Goal: Task Accomplishment & Management: Complete application form

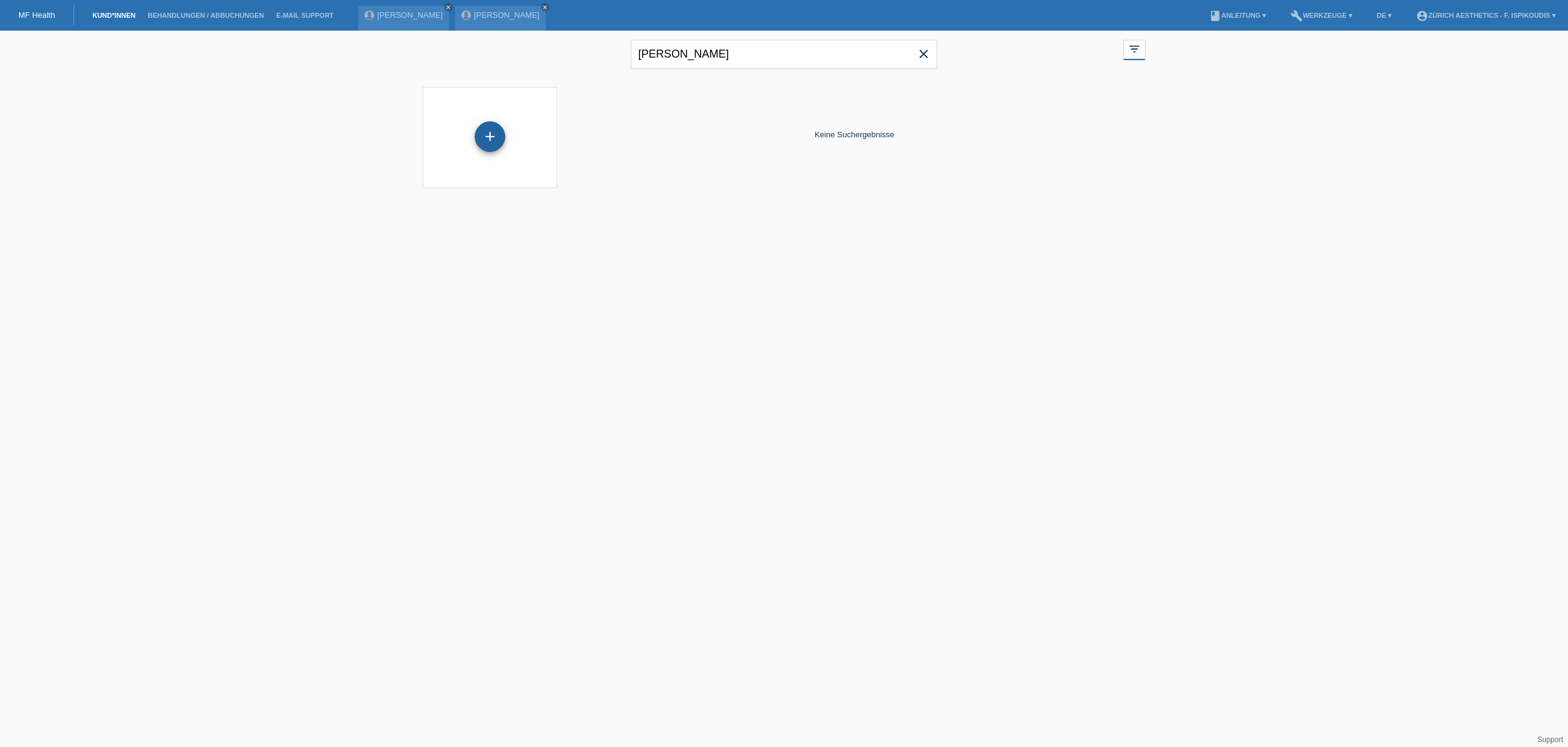
click at [495, 146] on div "+" at bounding box center [491, 137] width 31 height 31
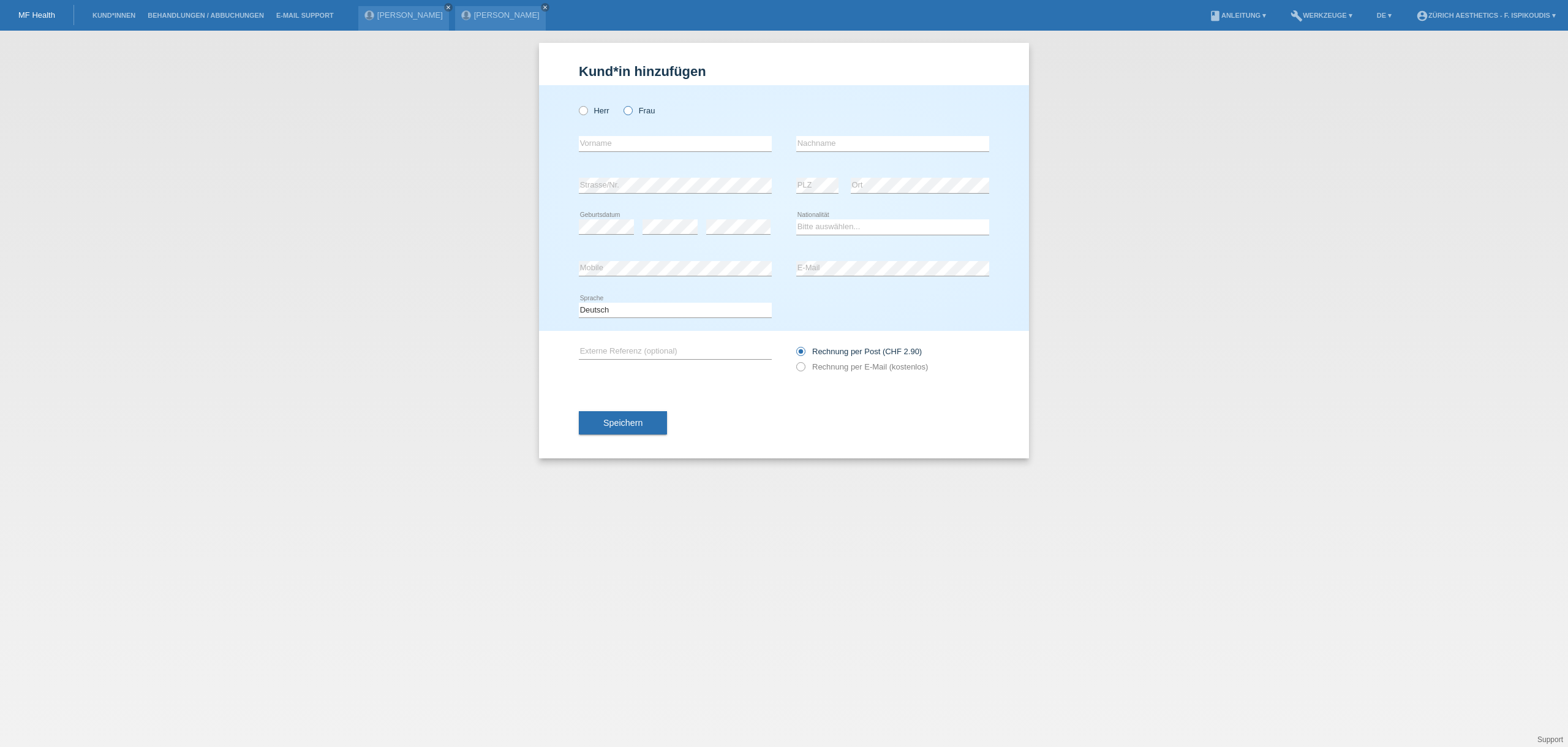
click at [647, 106] on label "Frau" at bounding box center [639, 110] width 31 height 9
click at [631, 106] on input "Frau" at bounding box center [627, 109] width 8 height 8
radio input "true"
click at [621, 142] on input "text" at bounding box center [675, 144] width 193 height 15
click at [683, 144] on input "text" at bounding box center [675, 144] width 193 height 15
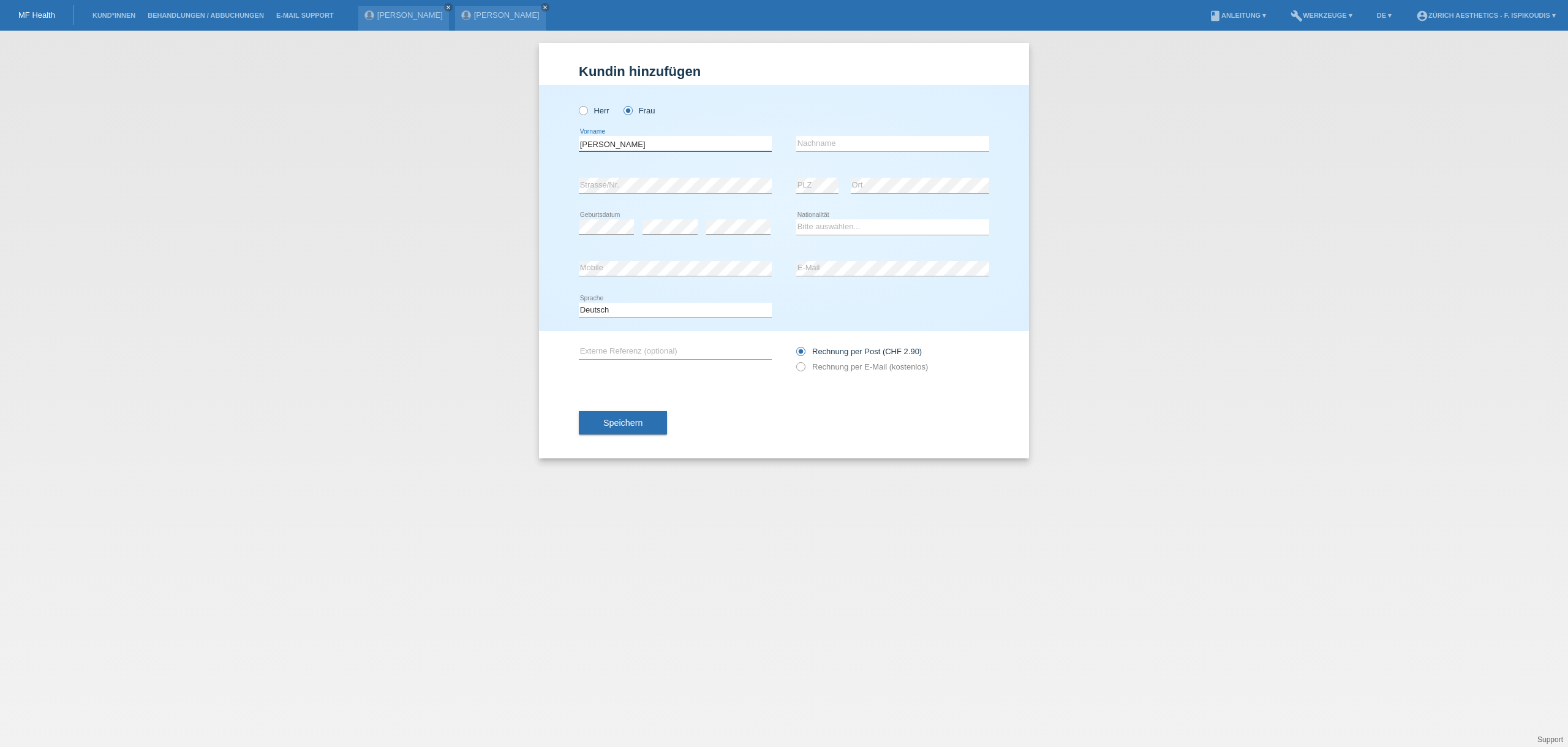
type input "Oswald"
click at [681, 144] on input "[PERSON_NAME]" at bounding box center [675, 144] width 193 height 15
click at [682, 144] on input "[PERSON_NAME]" at bounding box center [675, 144] width 193 height 15
type input "[PERSON_NAME]"
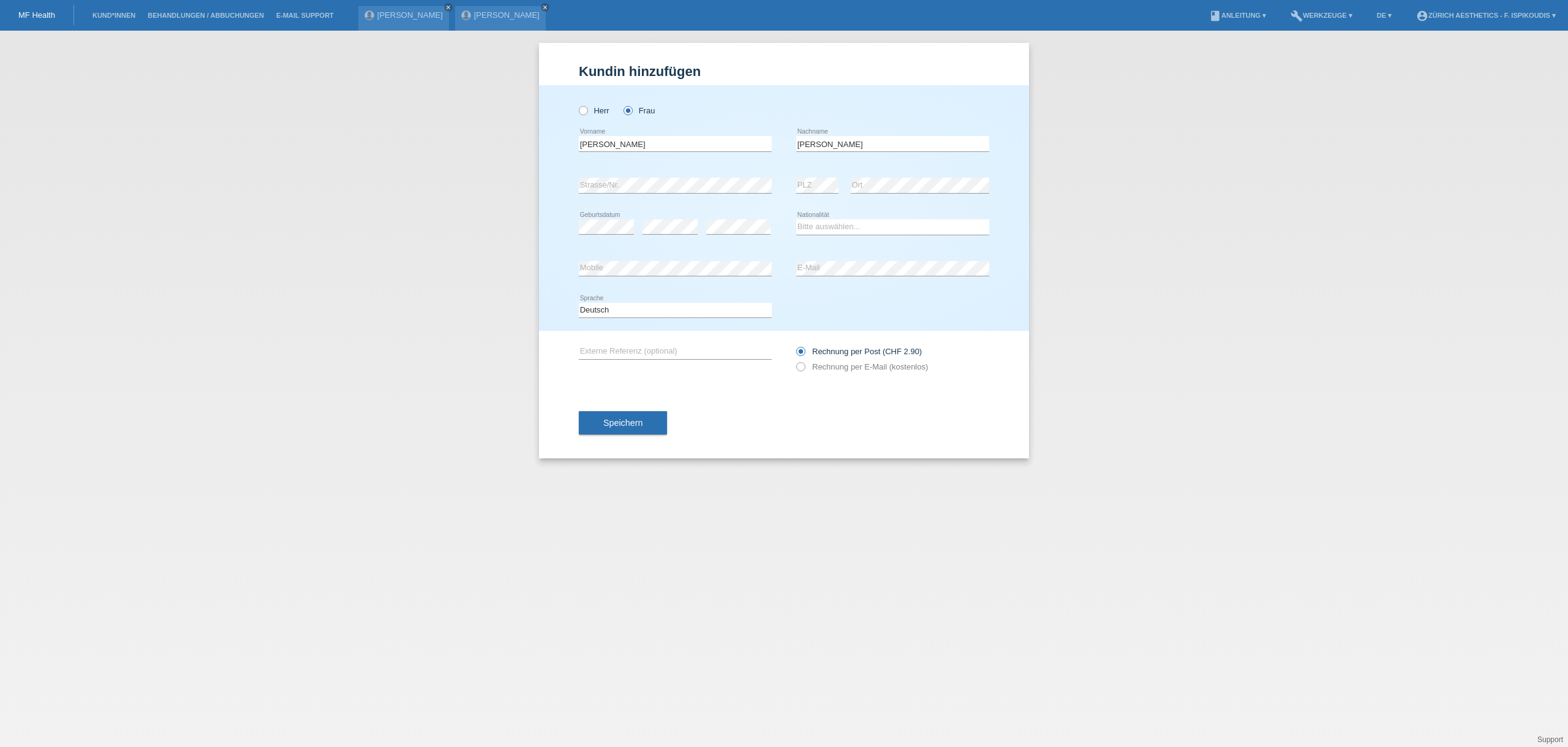
click at [683, 176] on div "error Strasse/Nr." at bounding box center [675, 186] width 193 height 41
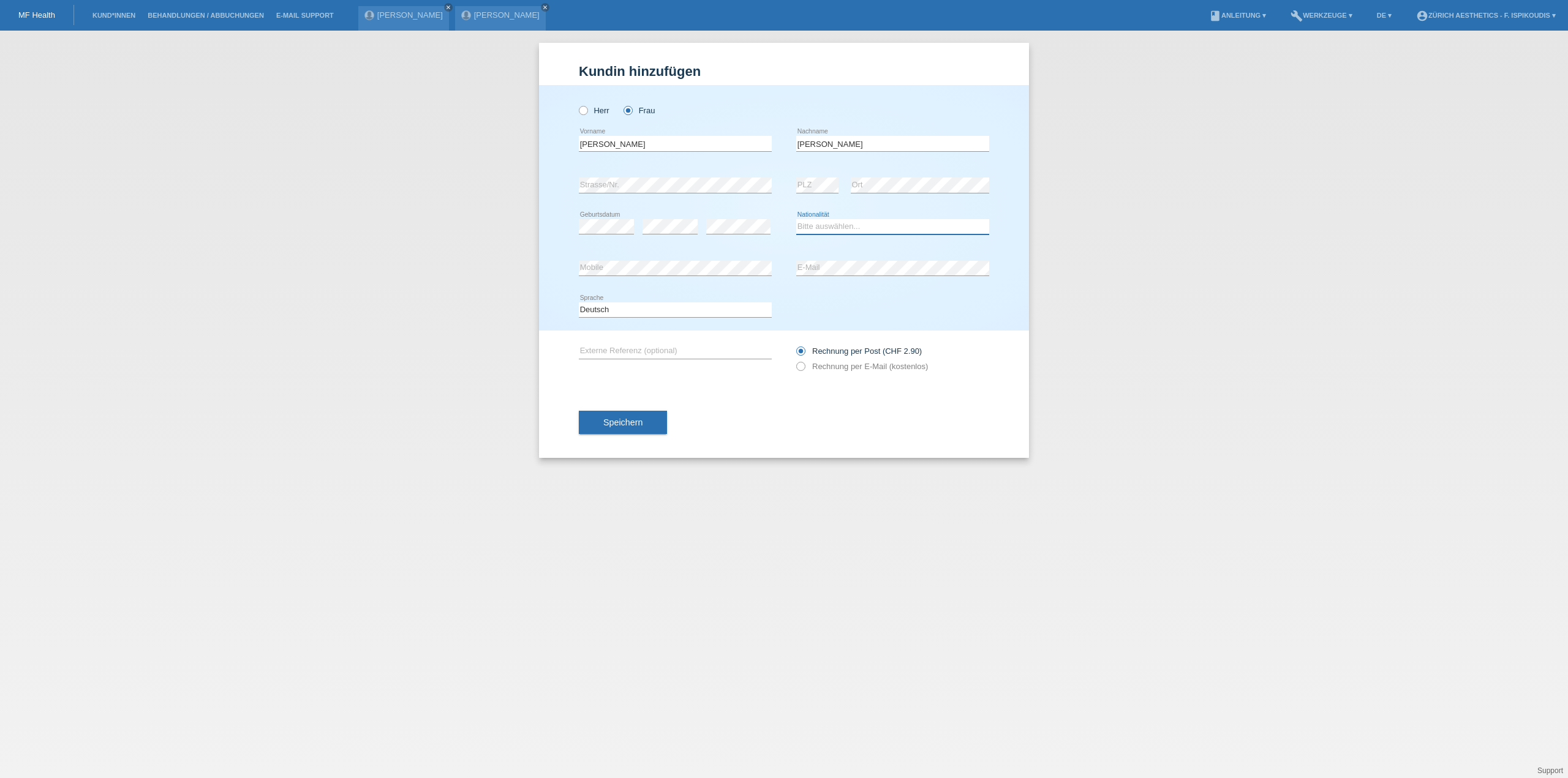
click at [829, 227] on select "Bitte auswählen... Schweiz Deutschland Liechtenstein Österreich ------------ Af…" at bounding box center [893, 226] width 193 height 15
select select "CH"
click at [796, 219] on select "Bitte auswählen... Schweiz Deutschland Liechtenstein Österreich ------------ Af…" at bounding box center [893, 226] width 193 height 15
click at [576, 265] on div "Herr Frau Jolanda error Vorname C" at bounding box center [784, 208] width 490 height 246
click at [613, 421] on span "Speichern" at bounding box center [623, 422] width 40 height 9
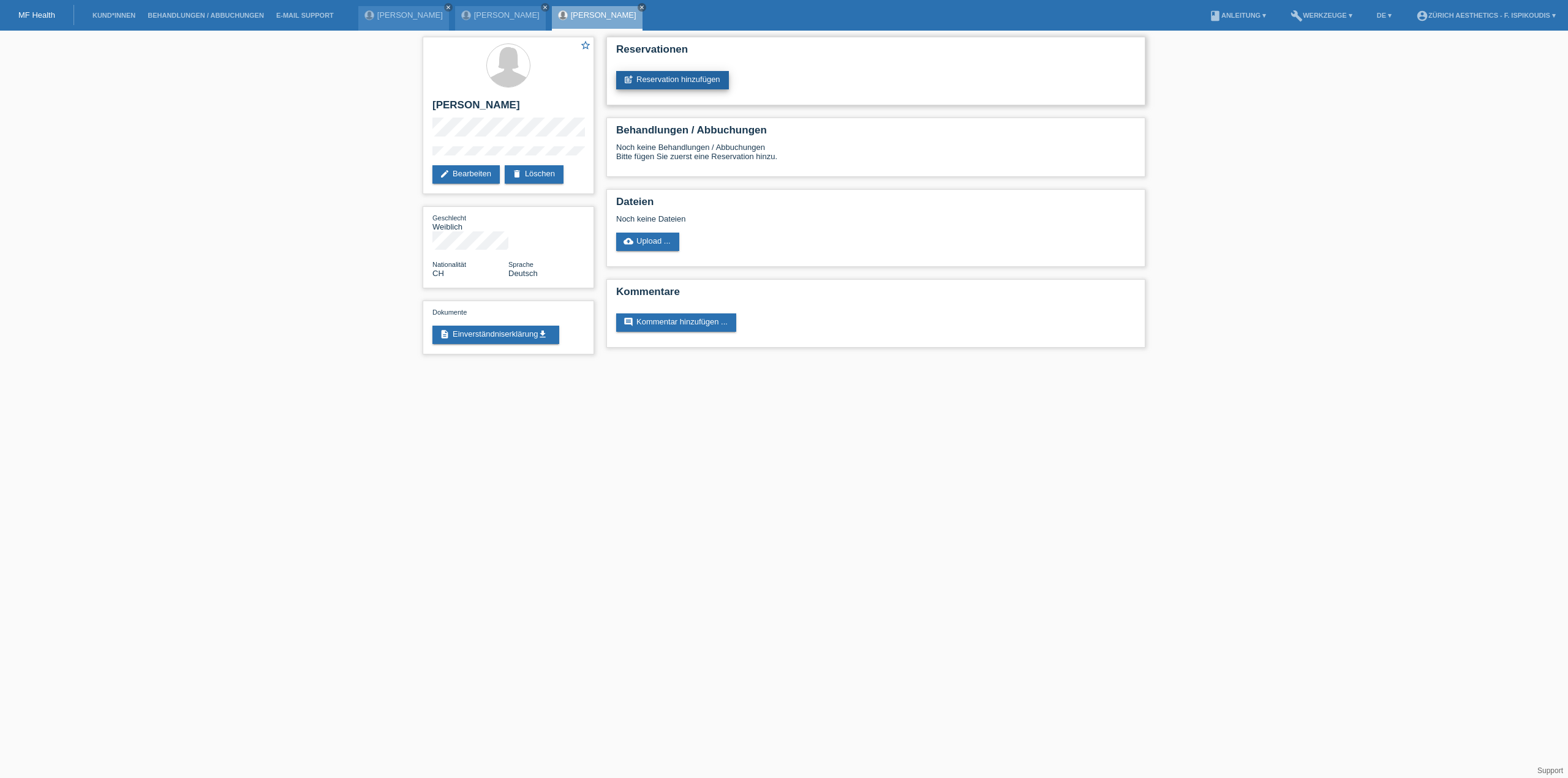
click at [680, 84] on link "post_add Reservation hinzufügen" at bounding box center [672, 80] width 113 height 18
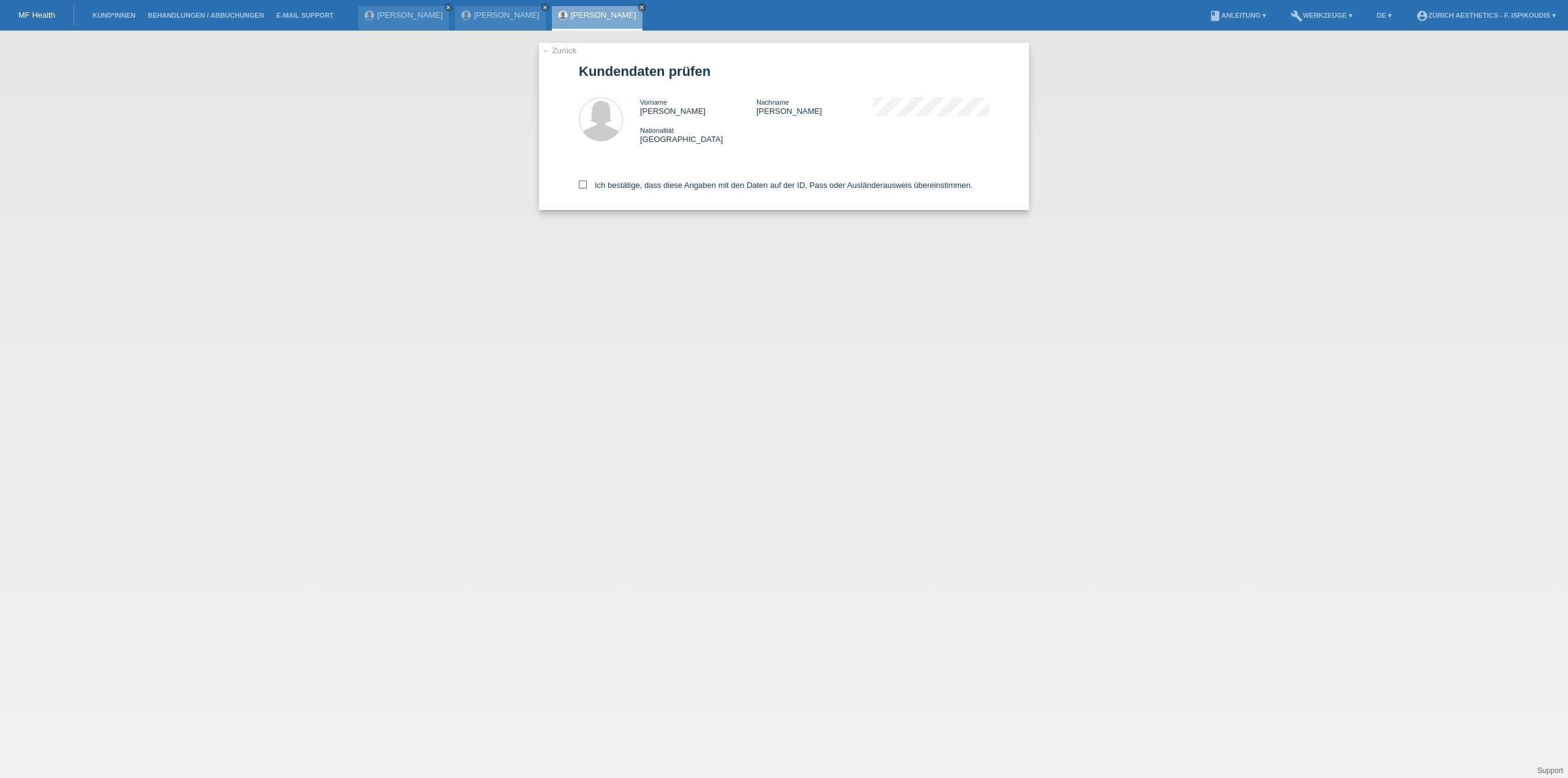
click at [638, 189] on label "Ich bestätige, dass diese Angaben mit den Daten auf der ID, Pass oder Ausländer…" at bounding box center [776, 185] width 394 height 9
click at [587, 189] on input "Ich bestätige, dass diese Angaben mit den Daten auf der ID, Pass oder Ausländer…" at bounding box center [583, 184] width 8 height 8
checkbox input "true"
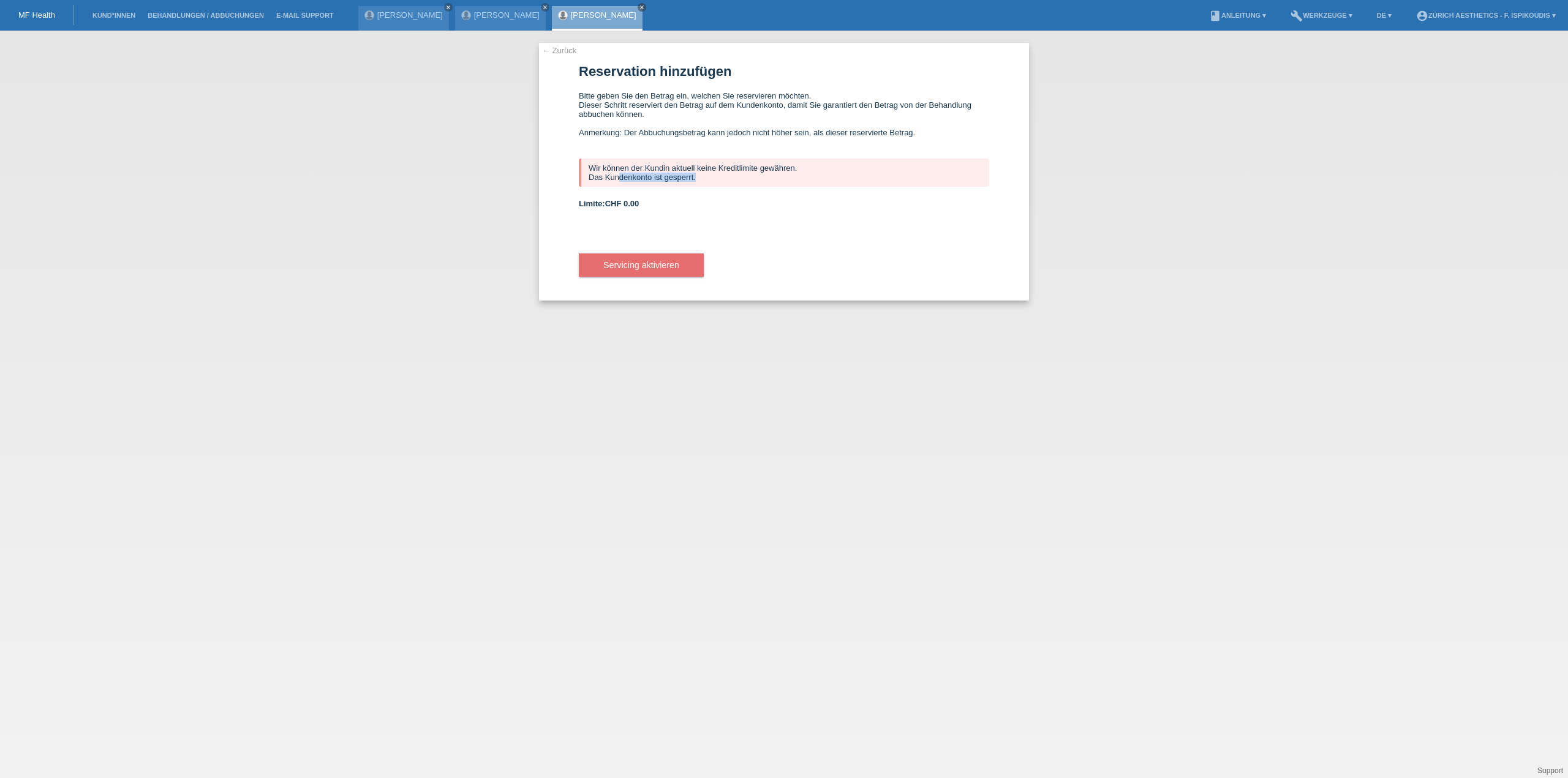
drag, startPoint x: 724, startPoint y: 181, endPoint x: 621, endPoint y: 180, distance: 103.0
click at [621, 180] on div "Wir können der Kundin aktuell keine Kreditlimite gewähren. Das Kundenkonto ist …" at bounding box center [784, 173] width 411 height 28
click at [652, 183] on div "Wir können der Kundin aktuell keine Kreditlimite gewähren. Das Kundenkonto ist …" at bounding box center [784, 173] width 411 height 28
click at [653, 183] on div "Wir können der Kundin aktuell keine Kreditlimite gewähren. Das Kundenkonto ist …" at bounding box center [784, 173] width 411 height 28
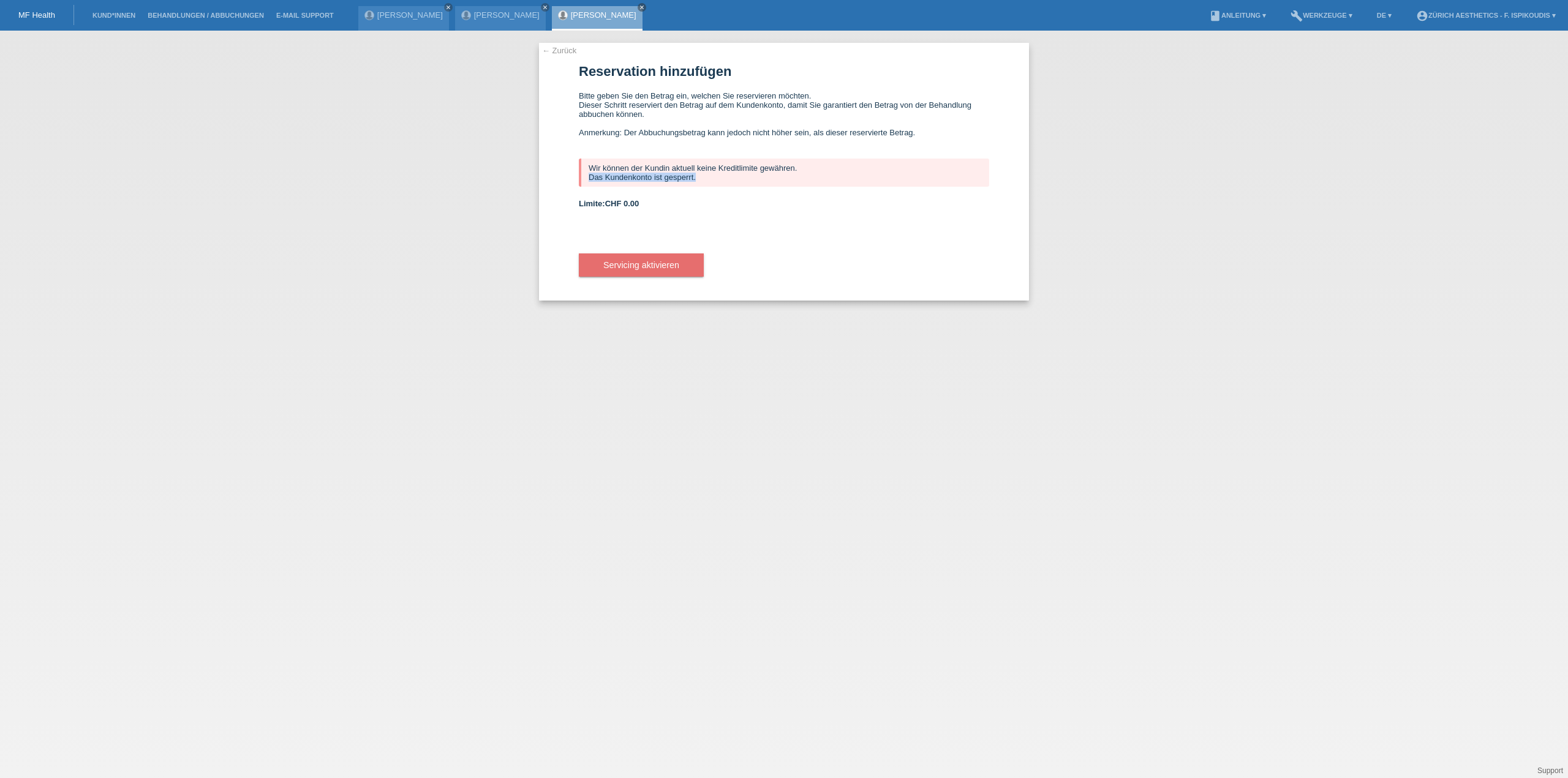
click at [701, 182] on div "Wir können der Kundin aktuell keine Kreditlimite gewähren. Das Kundenkonto ist …" at bounding box center [784, 173] width 411 height 28
drag, startPoint x: 701, startPoint y: 182, endPoint x: 601, endPoint y: 172, distance: 100.5
click at [601, 172] on div "Wir können der Kundin aktuell keine Kreditlimite gewähren. Das Kundenkonto ist …" at bounding box center [784, 173] width 411 height 28
click at [633, 171] on div "Wir können der Kundin aktuell keine Kreditlimite gewähren. Das Kundenkonto ist …" at bounding box center [784, 173] width 411 height 28
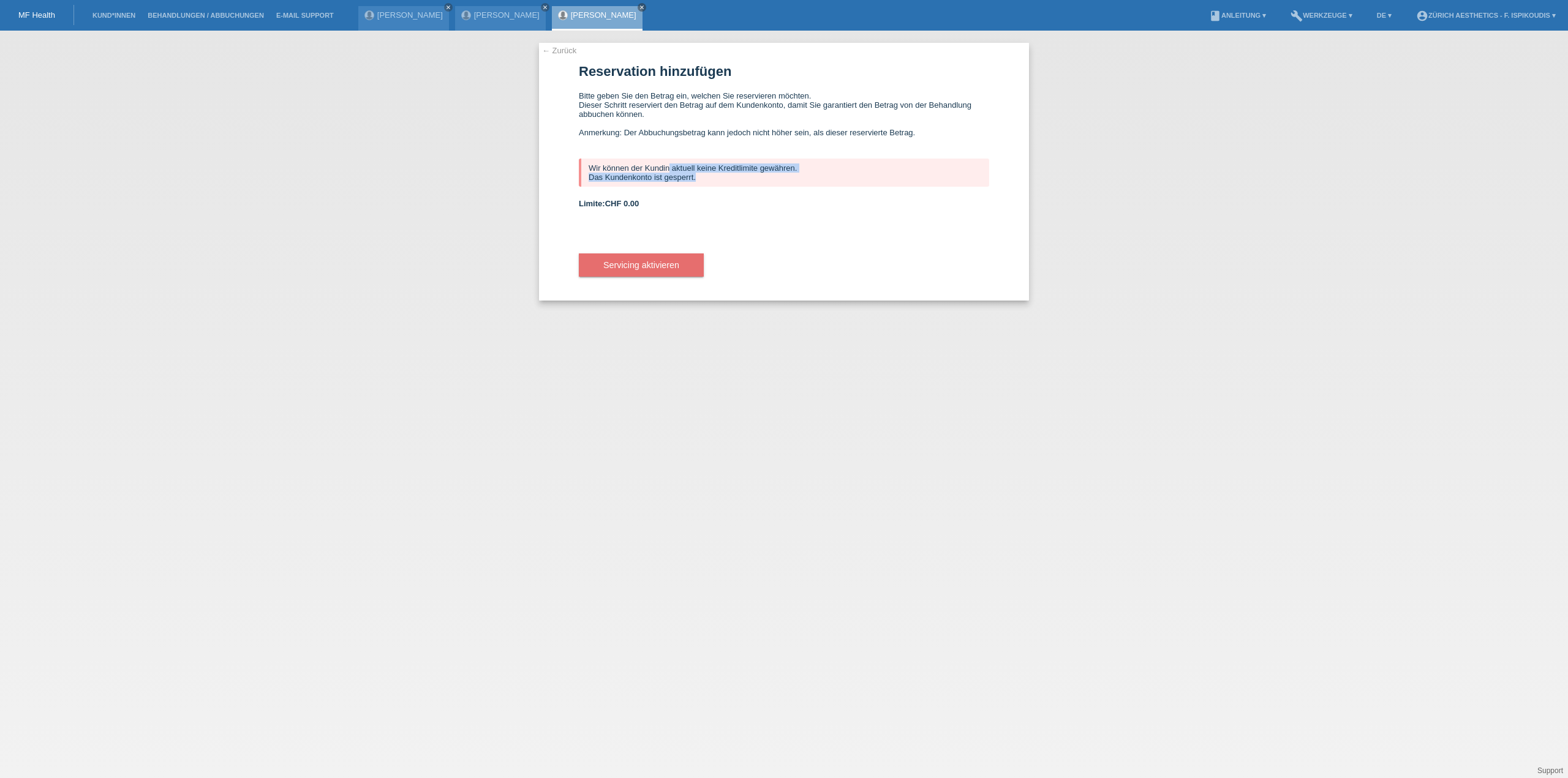
click at [555, 50] on link "← Zurück" at bounding box center [559, 50] width 34 height 9
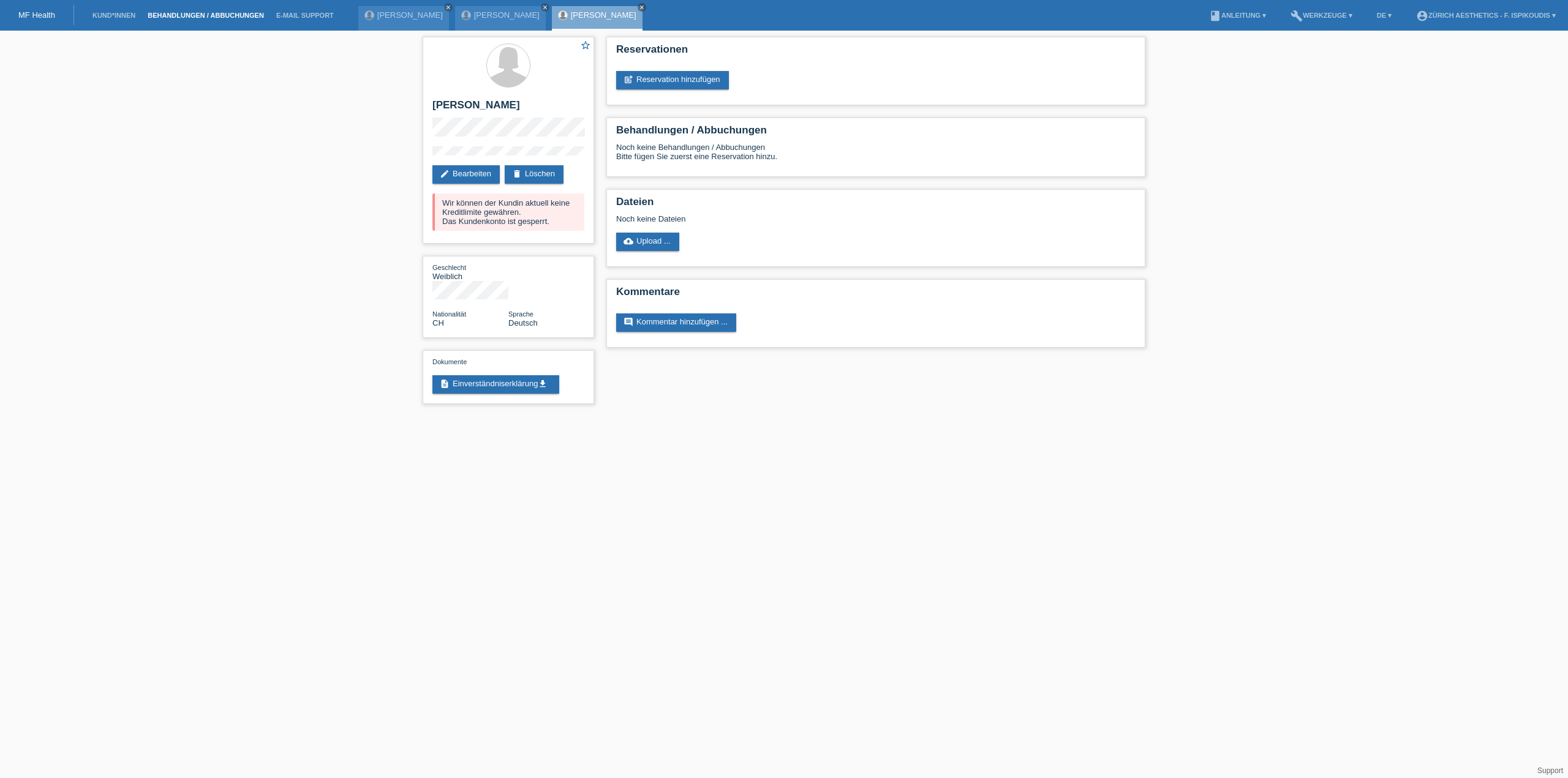
click at [201, 15] on link "Behandlungen / Abbuchungen" at bounding box center [206, 15] width 129 height 8
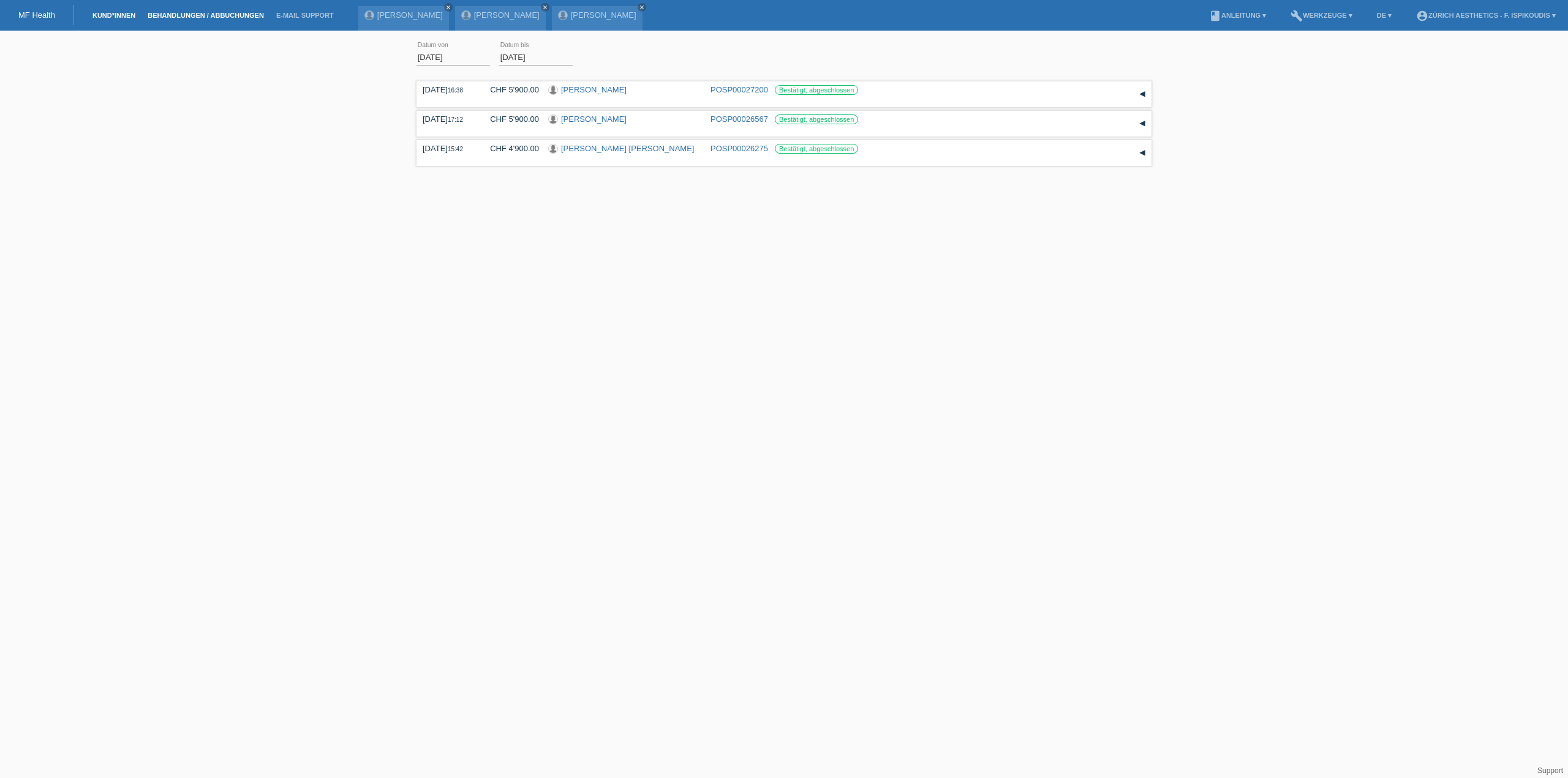
click at [125, 18] on link "Kund*innen" at bounding box center [114, 15] width 55 height 8
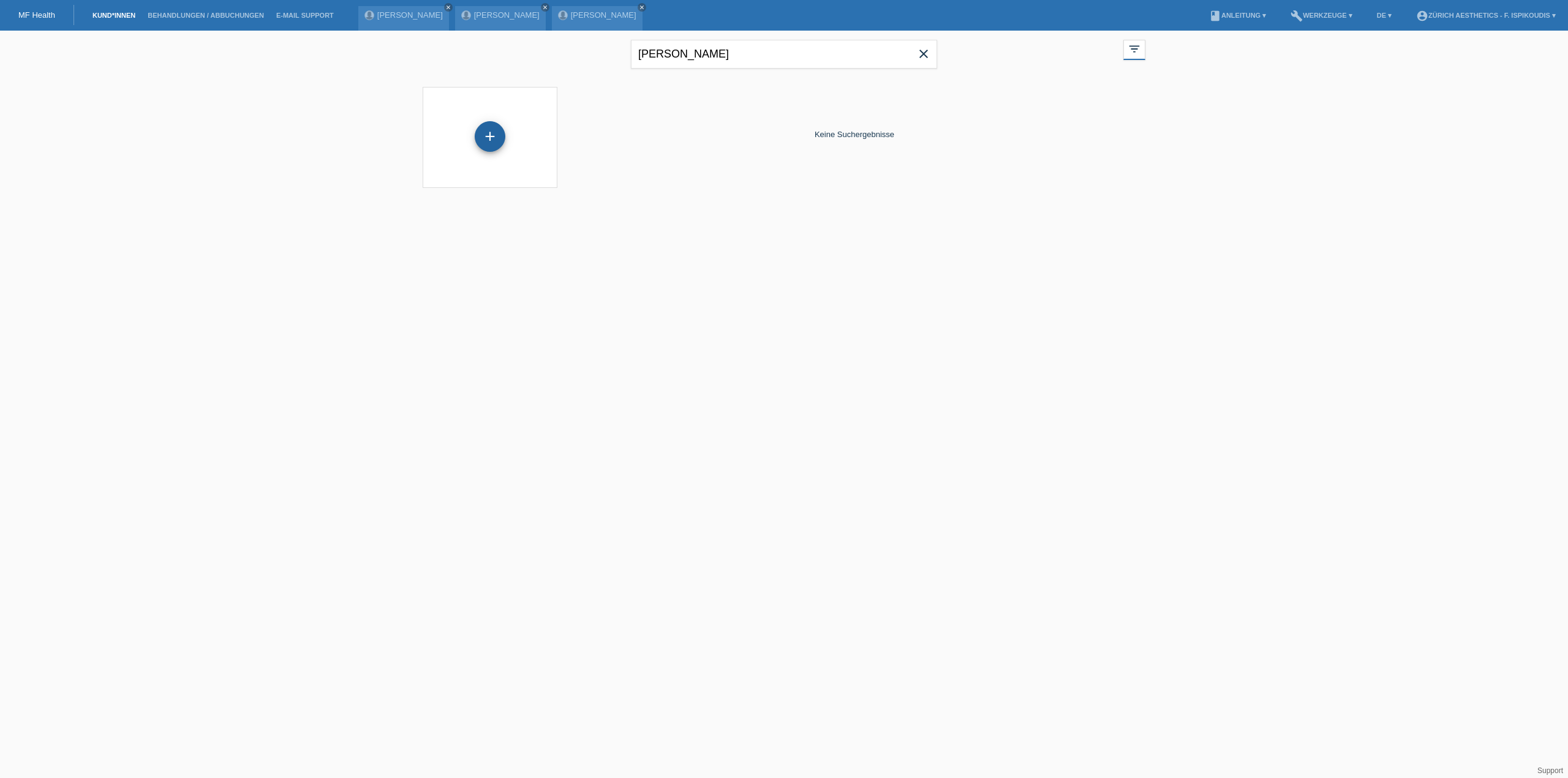
click at [489, 146] on div "+" at bounding box center [491, 137] width 31 height 31
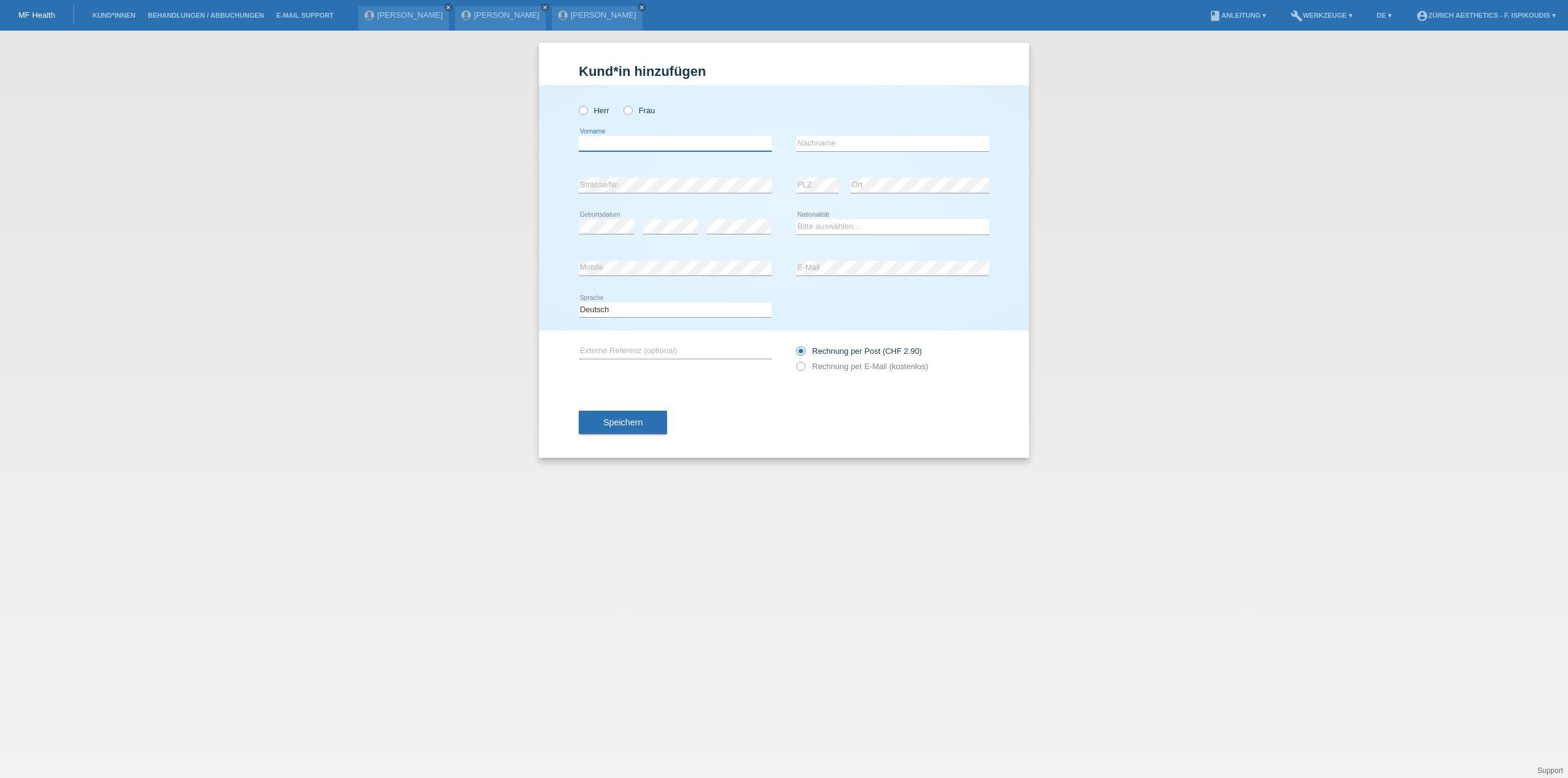
click at [628, 140] on input "text" at bounding box center [675, 143] width 193 height 15
click at [615, 143] on input "text" at bounding box center [675, 143] width 193 height 15
type input "Salutt"
drag, startPoint x: 705, startPoint y: 137, endPoint x: 619, endPoint y: 142, distance: 86.1
click at [619, 142] on input "text" at bounding box center [675, 143] width 193 height 15
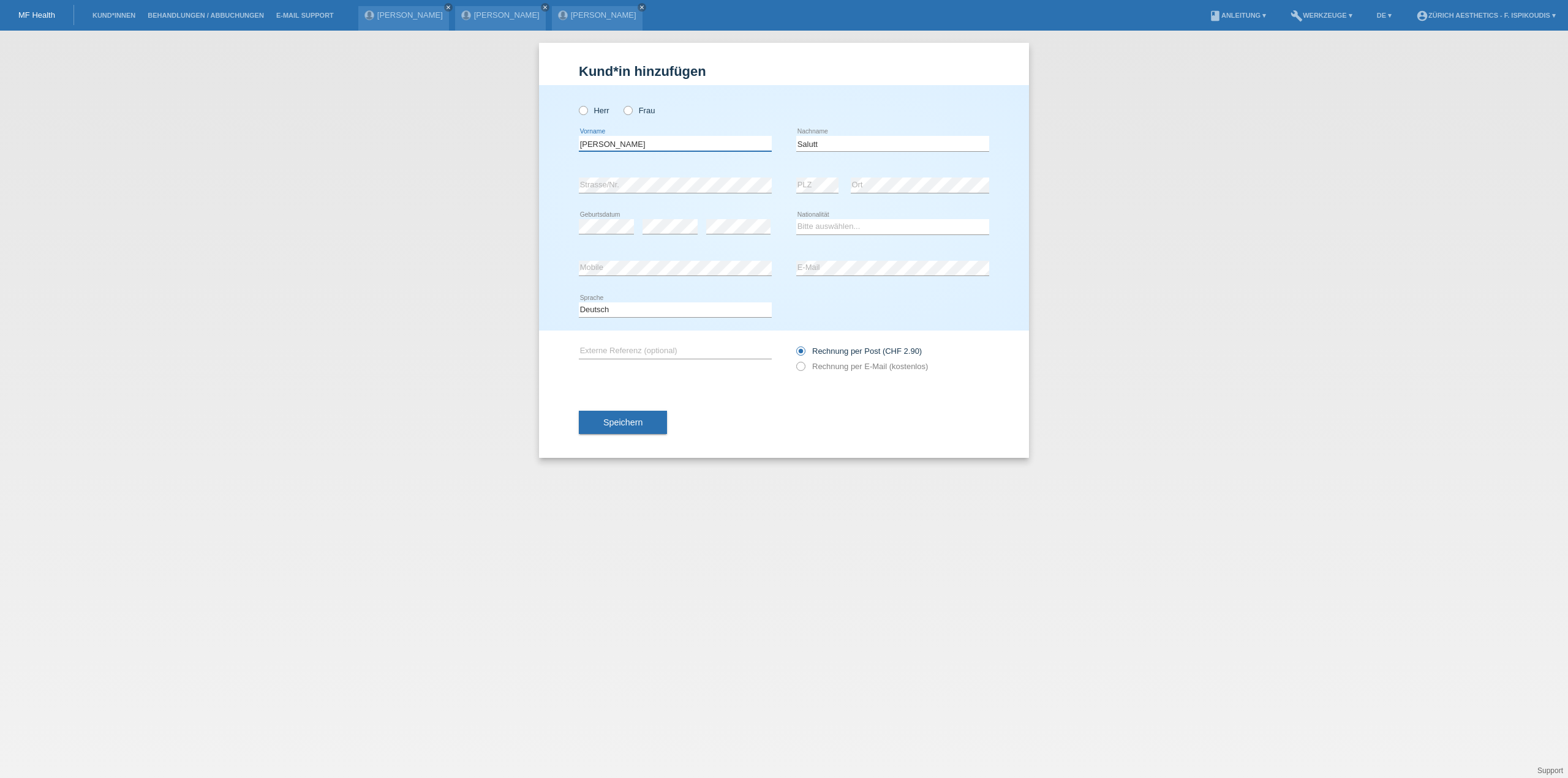
click at [586, 141] on input "Ari" at bounding box center [675, 143] width 193 height 15
click at [592, 143] on input "Ari" at bounding box center [675, 143] width 193 height 15
type input "A"
type input "Karil"
click at [669, 198] on div "error Strasse/Nr." at bounding box center [675, 185] width 193 height 41
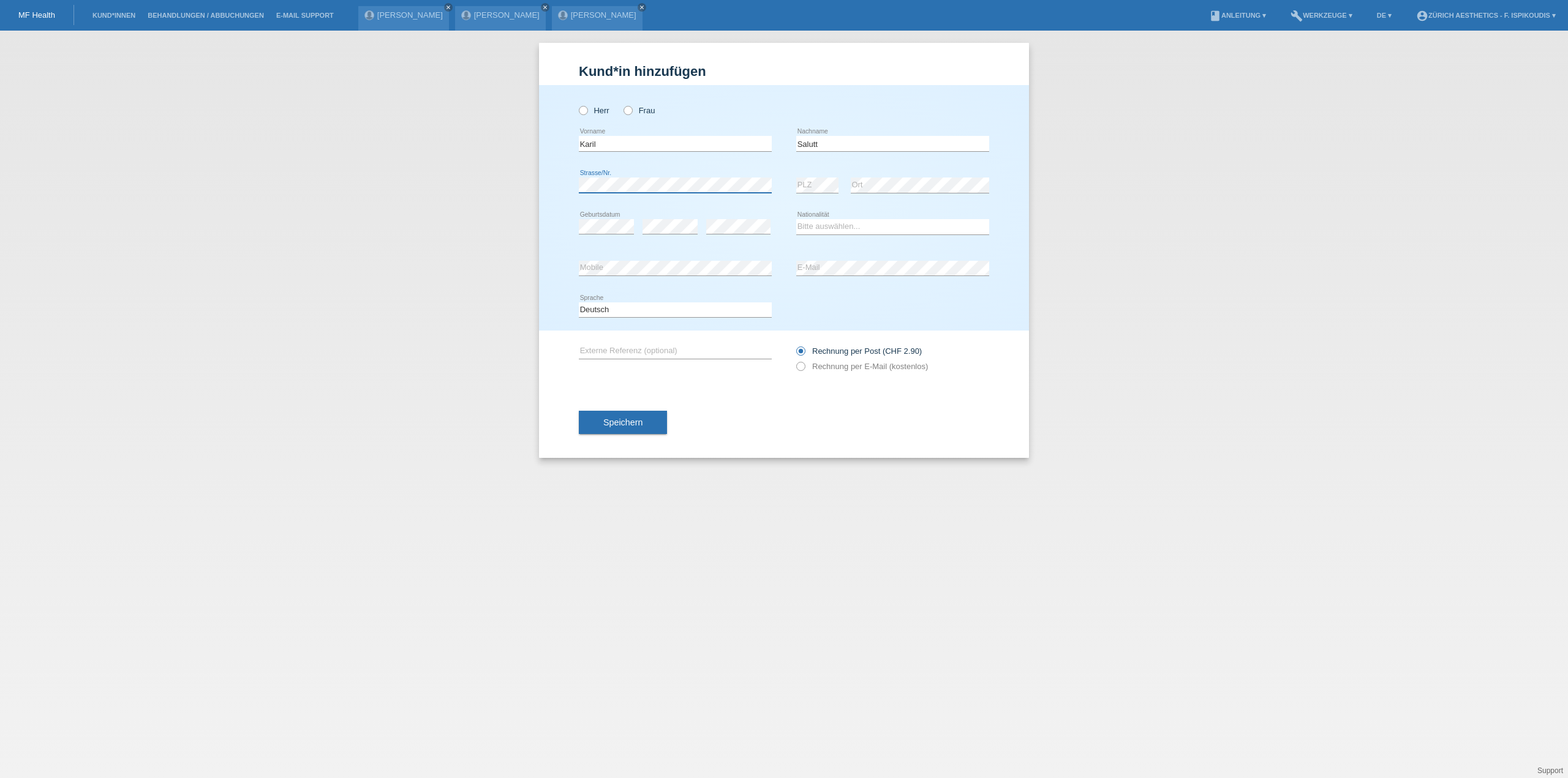
click at [570, 181] on div "Herr Frau Karil error Vorname" at bounding box center [784, 208] width 490 height 246
click at [824, 232] on select "Bitte auswählen... Schweiz Deutschland Liechtenstein Österreich ------------ Af…" at bounding box center [893, 226] width 193 height 15
select select "IT"
click at [796, 219] on select "Bitte auswählen... Schweiz Deutschland Liechtenstein Österreich ------------ Af…" at bounding box center [893, 226] width 193 height 15
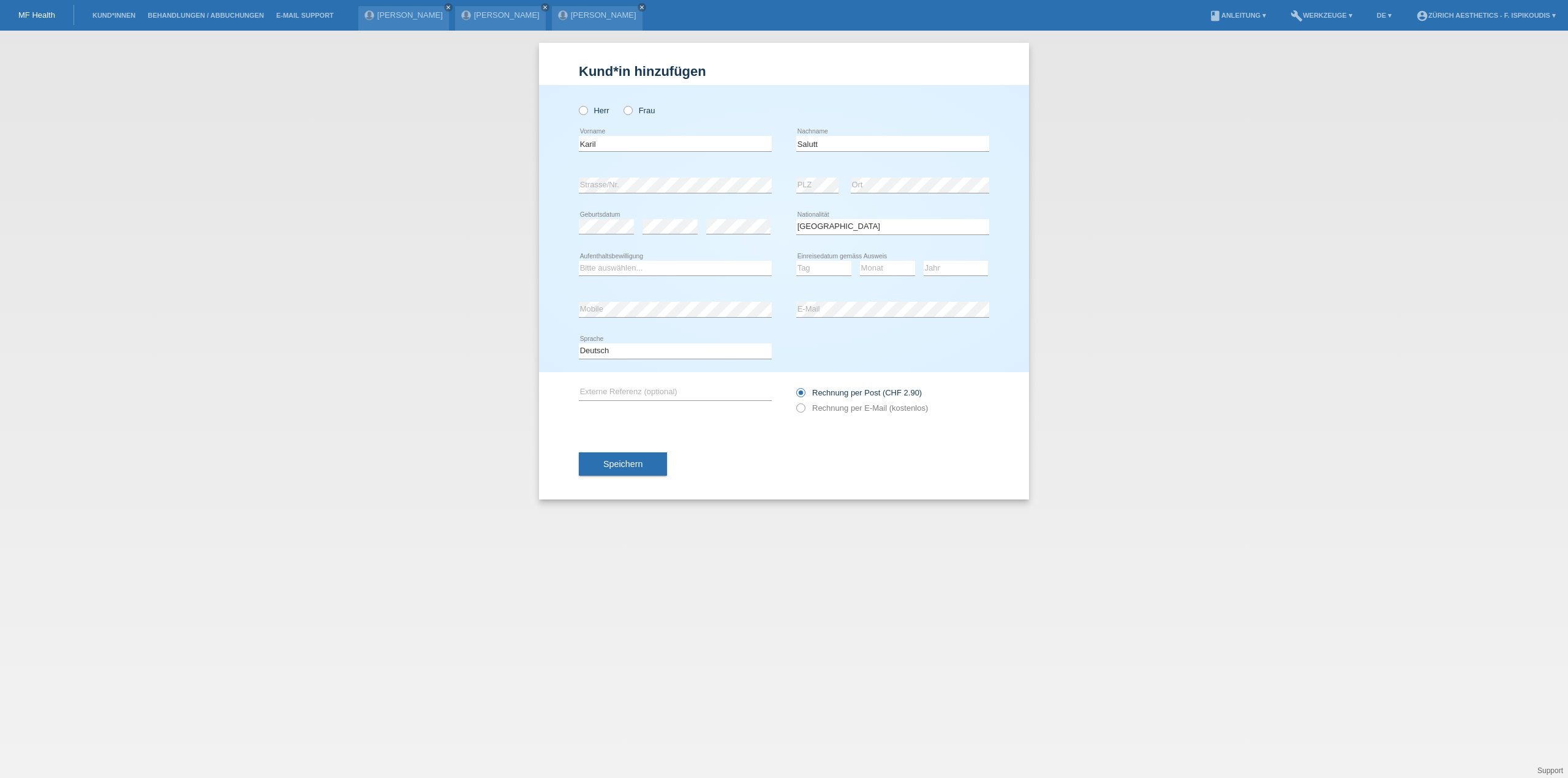
click at [648, 259] on div "Bitte auswählen... C B B - Flüchtlingsstatus Andere error Aufenthaltsbewilligung" at bounding box center [675, 269] width 193 height 41
click at [648, 270] on select "Bitte auswählen... C B B - Flüchtlingsstatus Andere" at bounding box center [675, 268] width 193 height 15
select select "C"
click at [579, 261] on select "Bitte auswählen... C B B - Flüchtlingsstatus Andere" at bounding box center [675, 268] width 193 height 15
drag, startPoint x: 833, startPoint y: 265, endPoint x: 833, endPoint y: 272, distance: 7.0
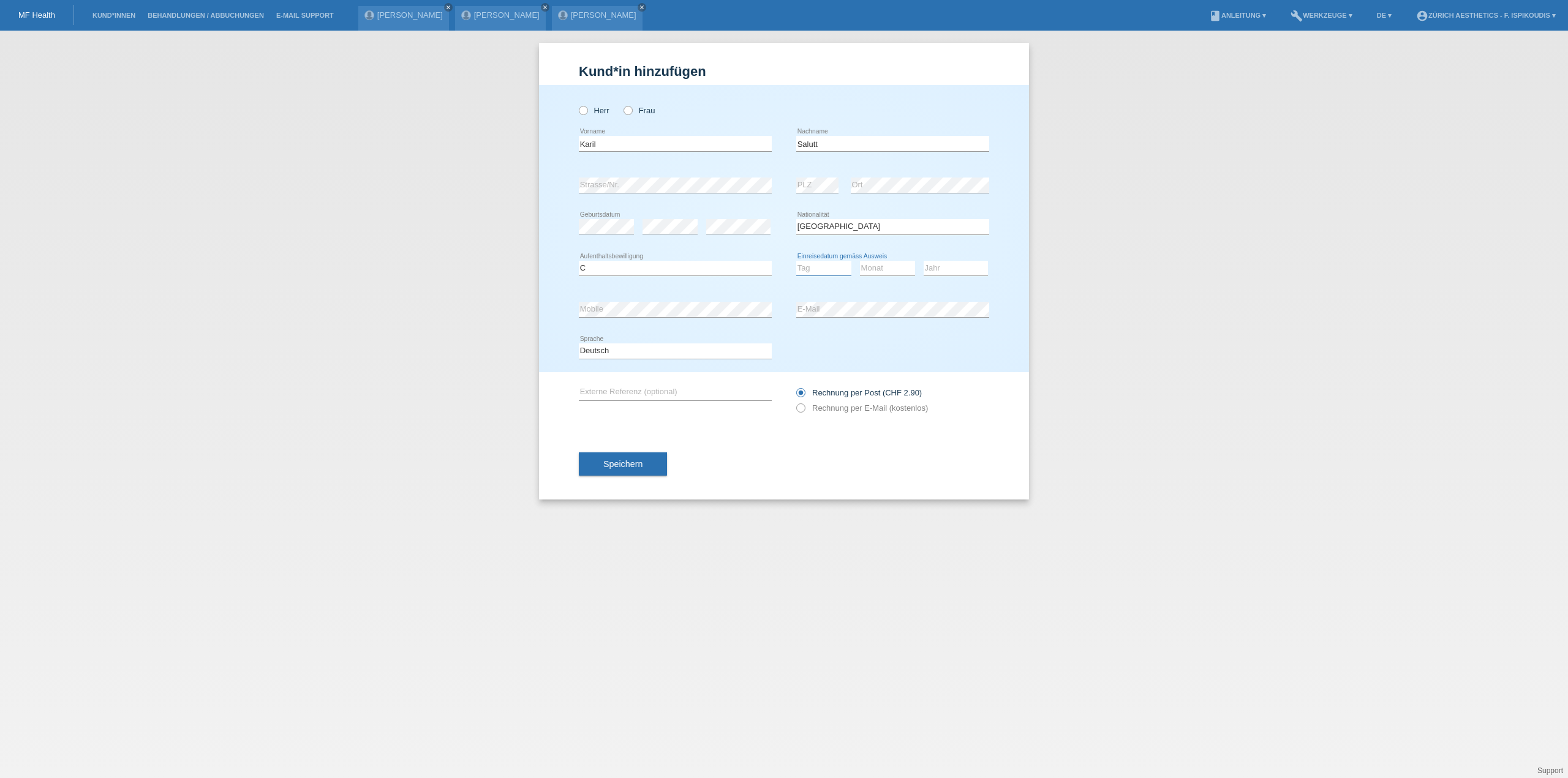
click at [834, 265] on select "Tag 01 02 03 04 05 06 07 08 09 10 11" at bounding box center [824, 268] width 55 height 15
select select "19"
click at [796, 261] on select "Tag 01 02 03 04 05 06 07 08 09 10 11" at bounding box center [824, 268] width 55 height 15
drag, startPoint x: 878, startPoint y: 264, endPoint x: 876, endPoint y: 272, distance: 8.2
click at [878, 264] on select "Monat 01 02 03 04 05 06 07 08 09 10 11" at bounding box center [888, 268] width 55 height 15
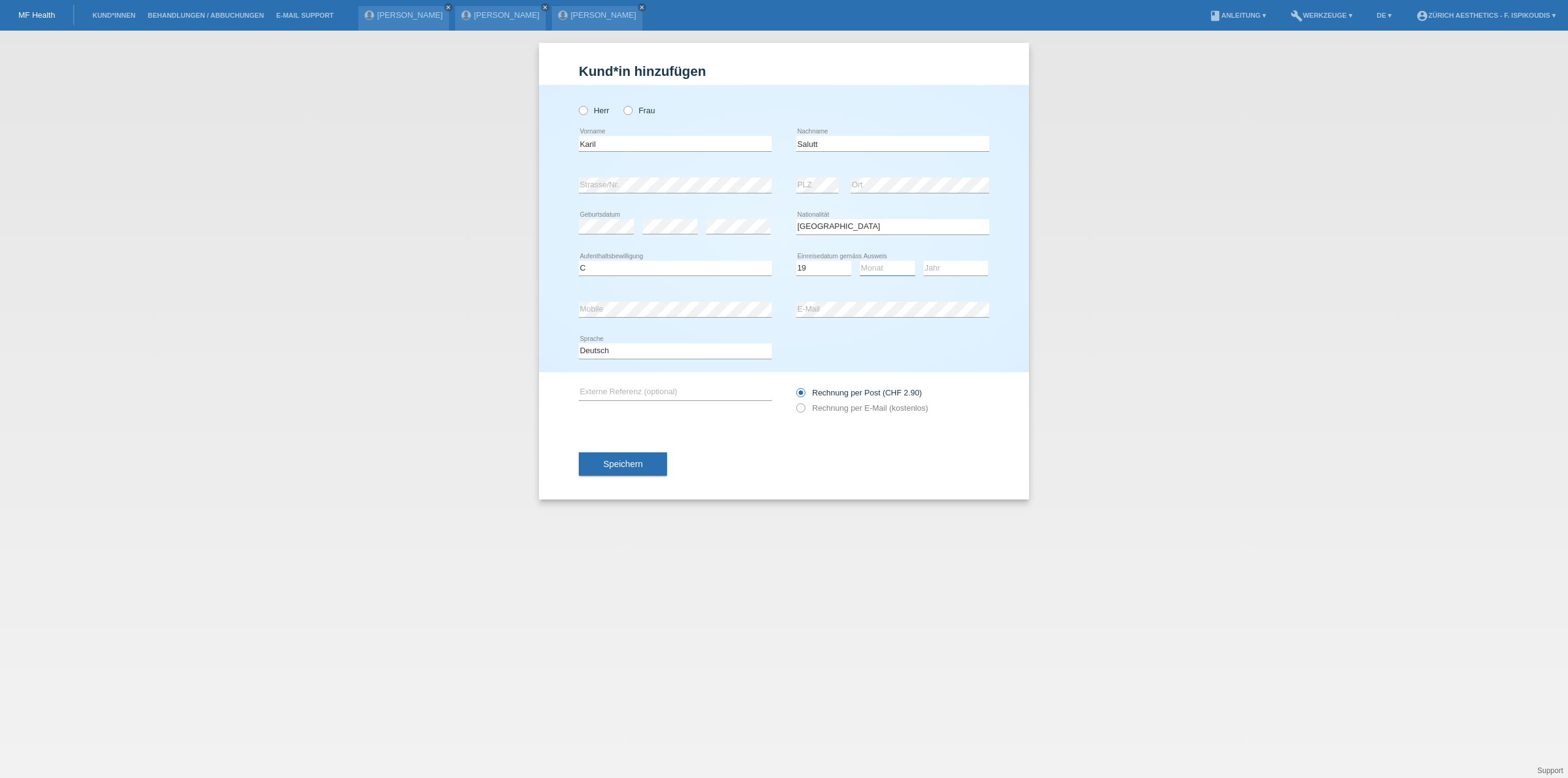
select select "06"
click at [860, 261] on select "Monat 01 02 03 04 05 06 07 08 09 10 11" at bounding box center [888, 268] width 55 height 15
click at [931, 270] on select "Jahr 2025 2024 2023 2022 2021 2020 2019 2018 2017 2016 2015 2014 2013 2012 2011…" at bounding box center [955, 268] width 64 height 15
select select "1986"
click at [924, 261] on select "Jahr 2025 2024 2023 2022 2021 2020 2019 2018 2017 2016 2015 2014 2013 2012 2011…" at bounding box center [955, 268] width 64 height 15
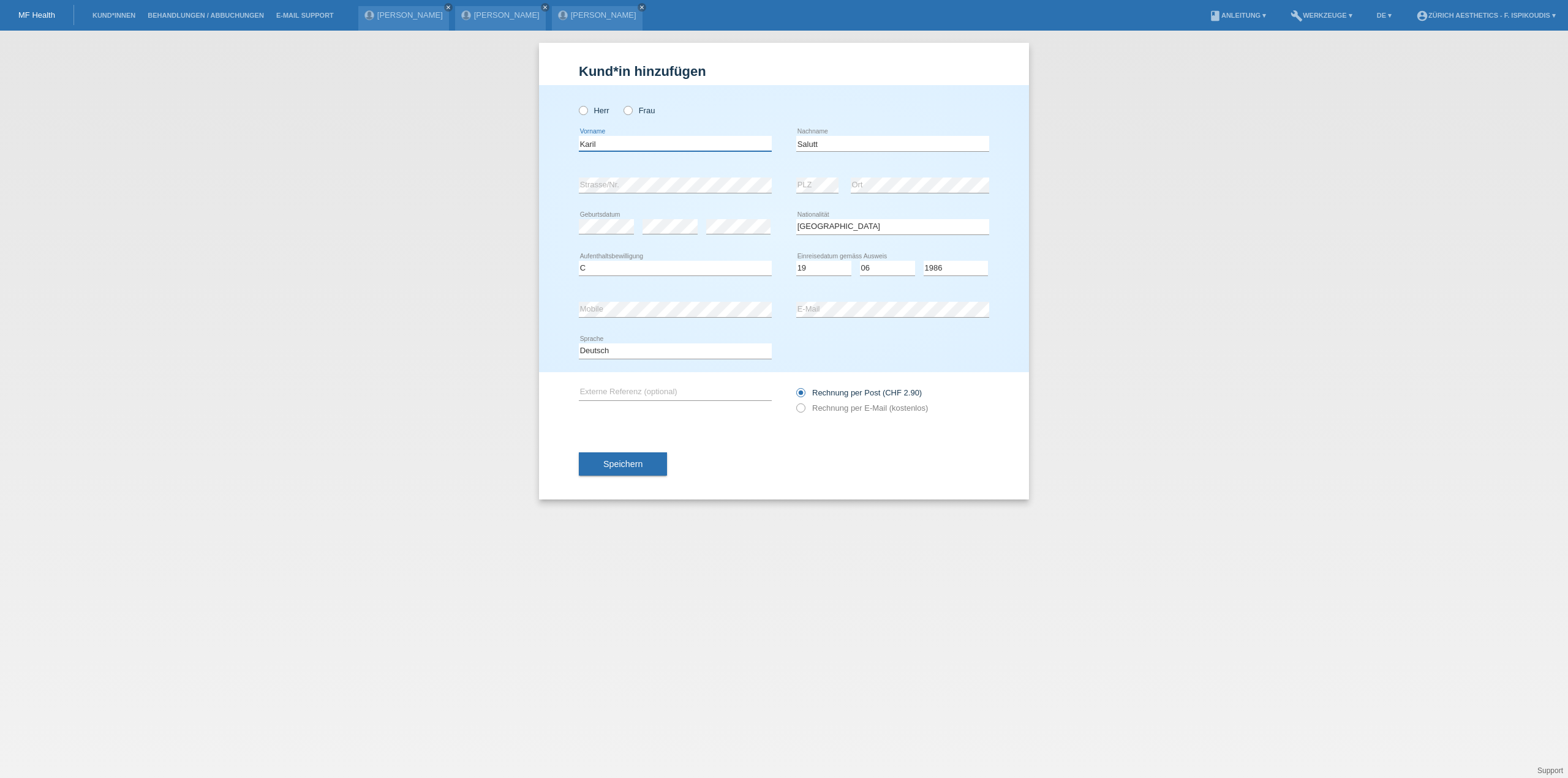
click at [625, 137] on input "Karil" at bounding box center [675, 143] width 193 height 15
click at [596, 112] on label "Herr" at bounding box center [595, 110] width 31 height 9
click at [587, 112] on input "Herr" at bounding box center [583, 109] width 8 height 8
radio input "true"
drag, startPoint x: 599, startPoint y: 144, endPoint x: 591, endPoint y: 146, distance: 8.2
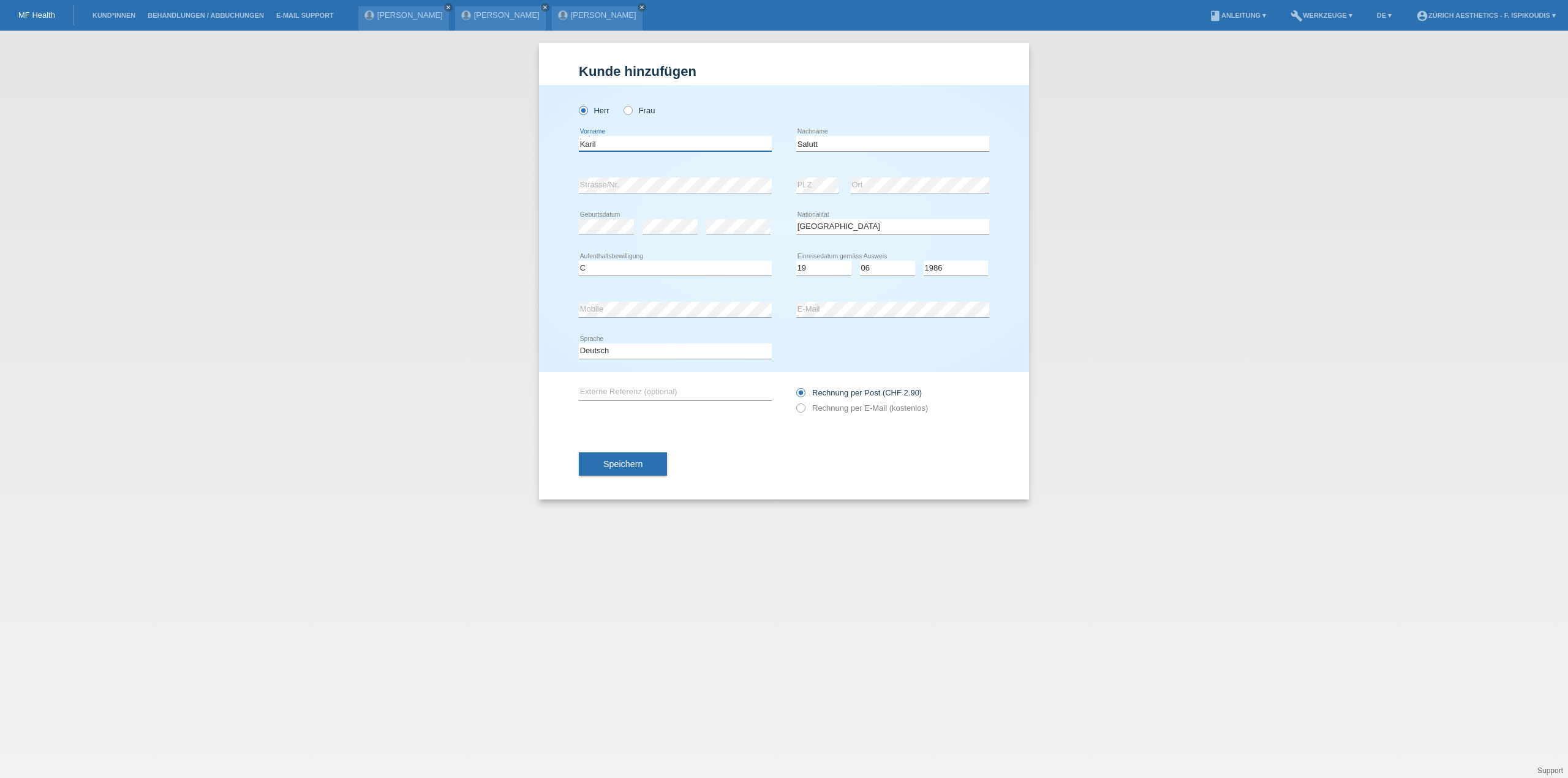
click at [591, 146] on input "Karil" at bounding box center [675, 143] width 193 height 15
type input "[PERSON_NAME]"
click at [632, 464] on span "Speichern" at bounding box center [623, 464] width 40 height 9
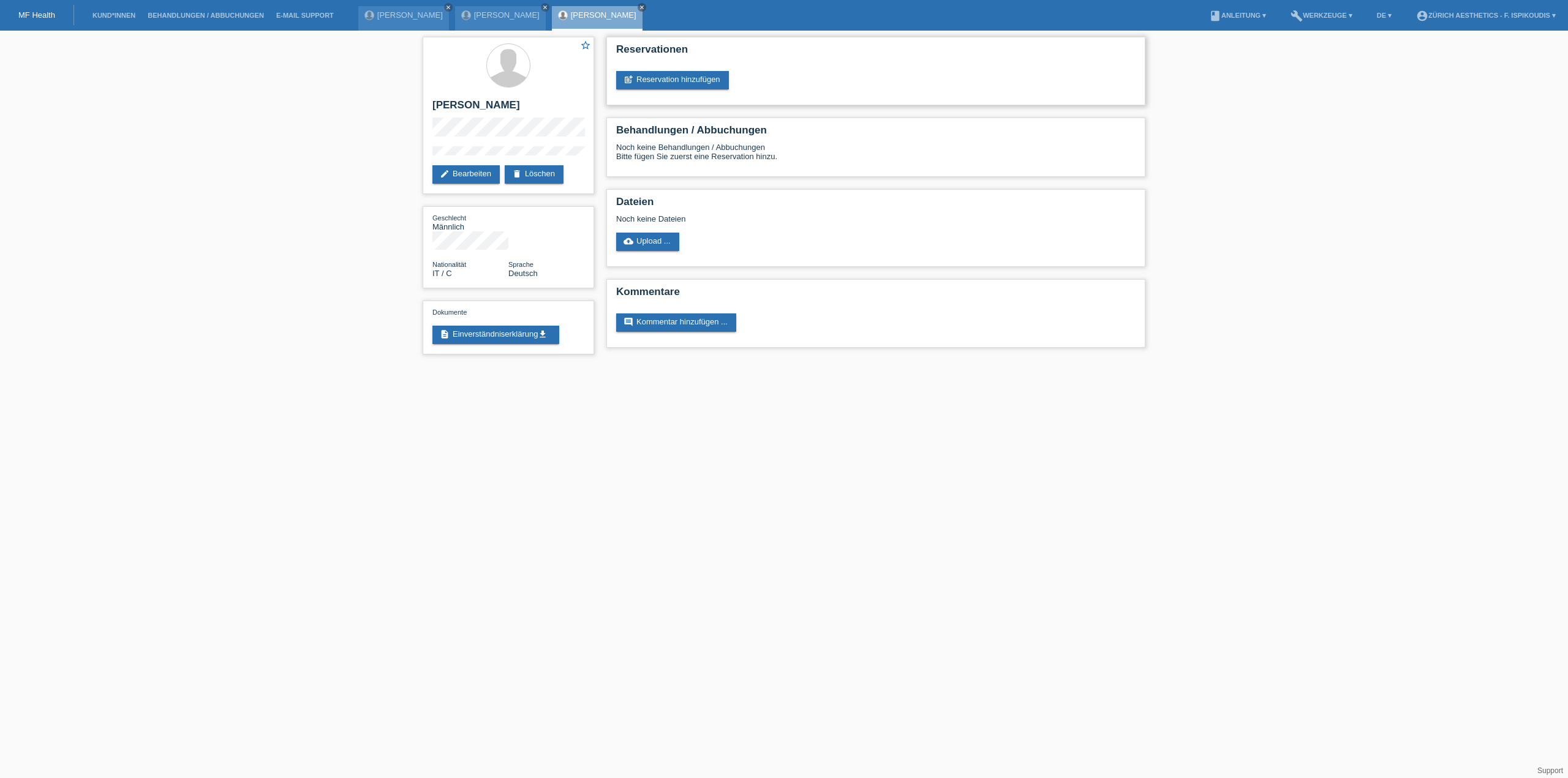
click at [699, 65] on div "Reservationen post_add Reservation hinzufügen" at bounding box center [876, 71] width 539 height 69
click at [699, 82] on link "post_add Reservation hinzufügen" at bounding box center [672, 80] width 113 height 18
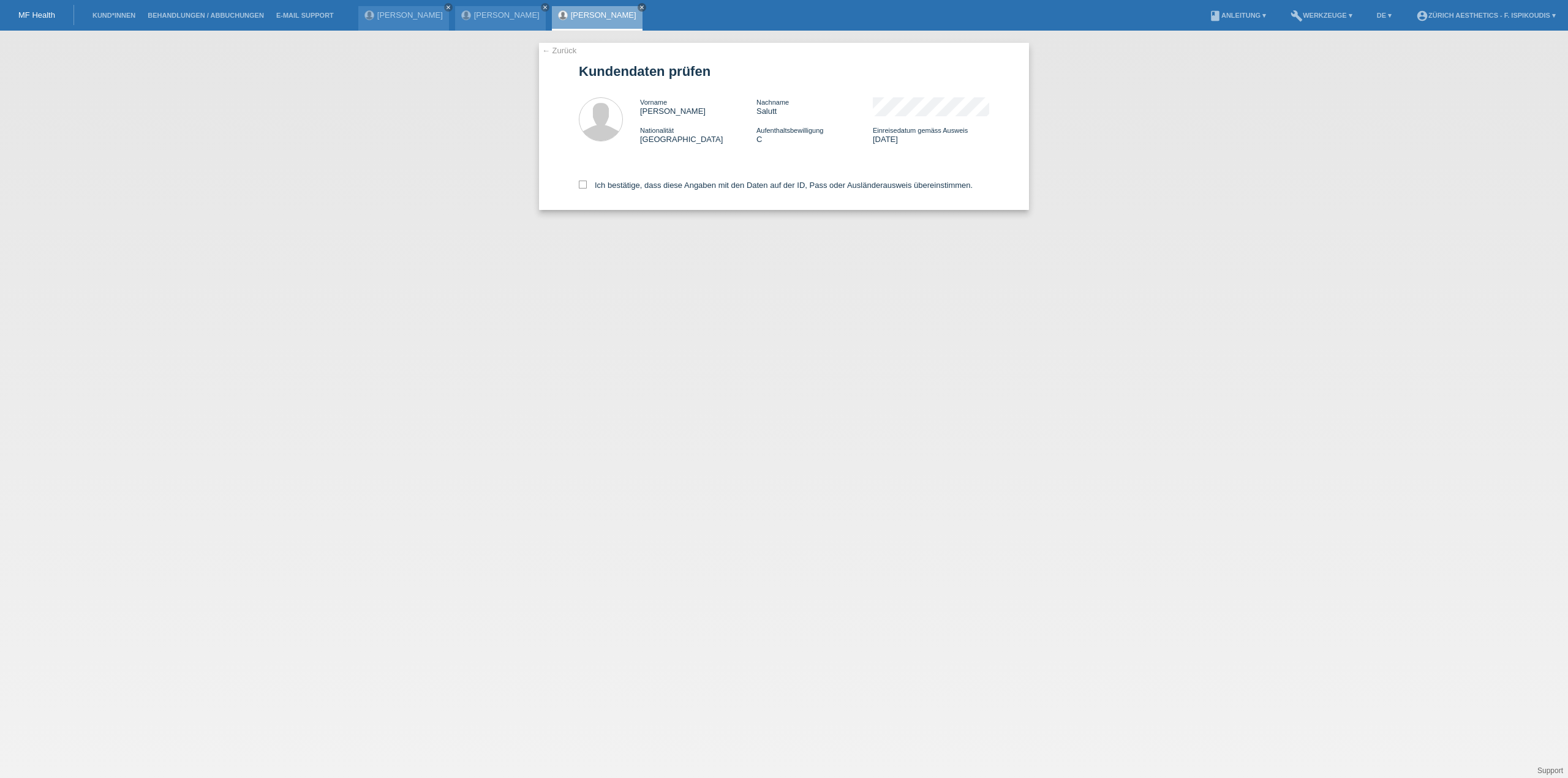
click at [682, 178] on div "Ich bestätige, dass diese Angaben mit den Daten auf der ID, Pass oder Ausländer…" at bounding box center [784, 183] width 411 height 54
click at [681, 181] on label "Ich bestätige, dass diese Angaben mit den Daten auf der ID, Pass oder Ausländer…" at bounding box center [776, 185] width 394 height 9
click at [587, 181] on input "Ich bestätige, dass diese Angaben mit den Daten auf der ID, Pass oder Ausländer…" at bounding box center [583, 184] width 8 height 8
checkbox input "true"
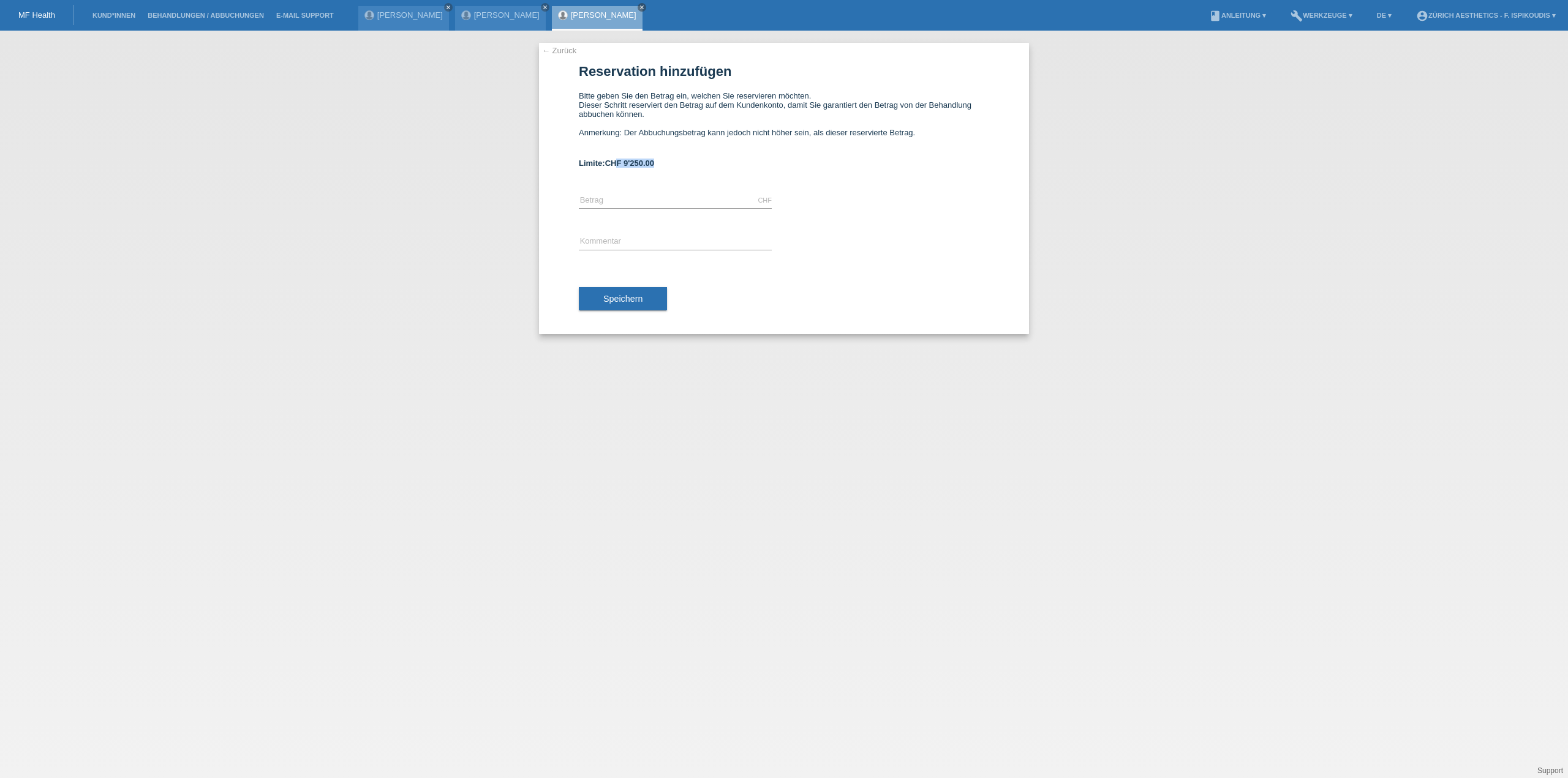
drag, startPoint x: 650, startPoint y: 175, endPoint x: 616, endPoint y: 168, distance: 34.7
click at [616, 167] on div "Limite: CHF 9'250.00" at bounding box center [784, 163] width 411 height 9
click at [618, 199] on input "text" at bounding box center [675, 201] width 193 height 15
type input "6900.00"
click at [596, 246] on input "text" at bounding box center [675, 242] width 193 height 15
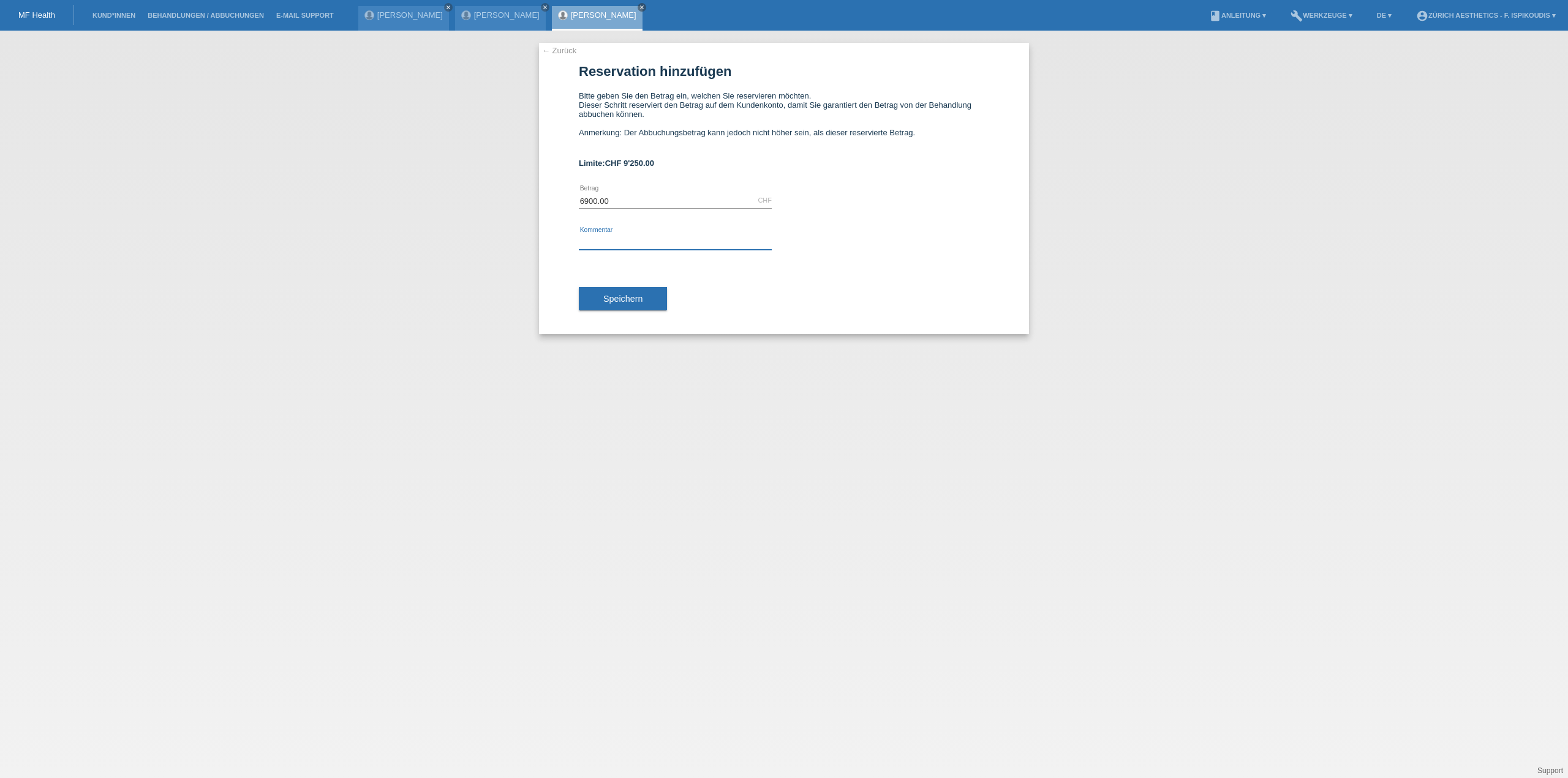
type input "Behandlung Zürich Aesthetics"
click at [656, 308] on button "Speichern" at bounding box center [623, 298] width 88 height 23
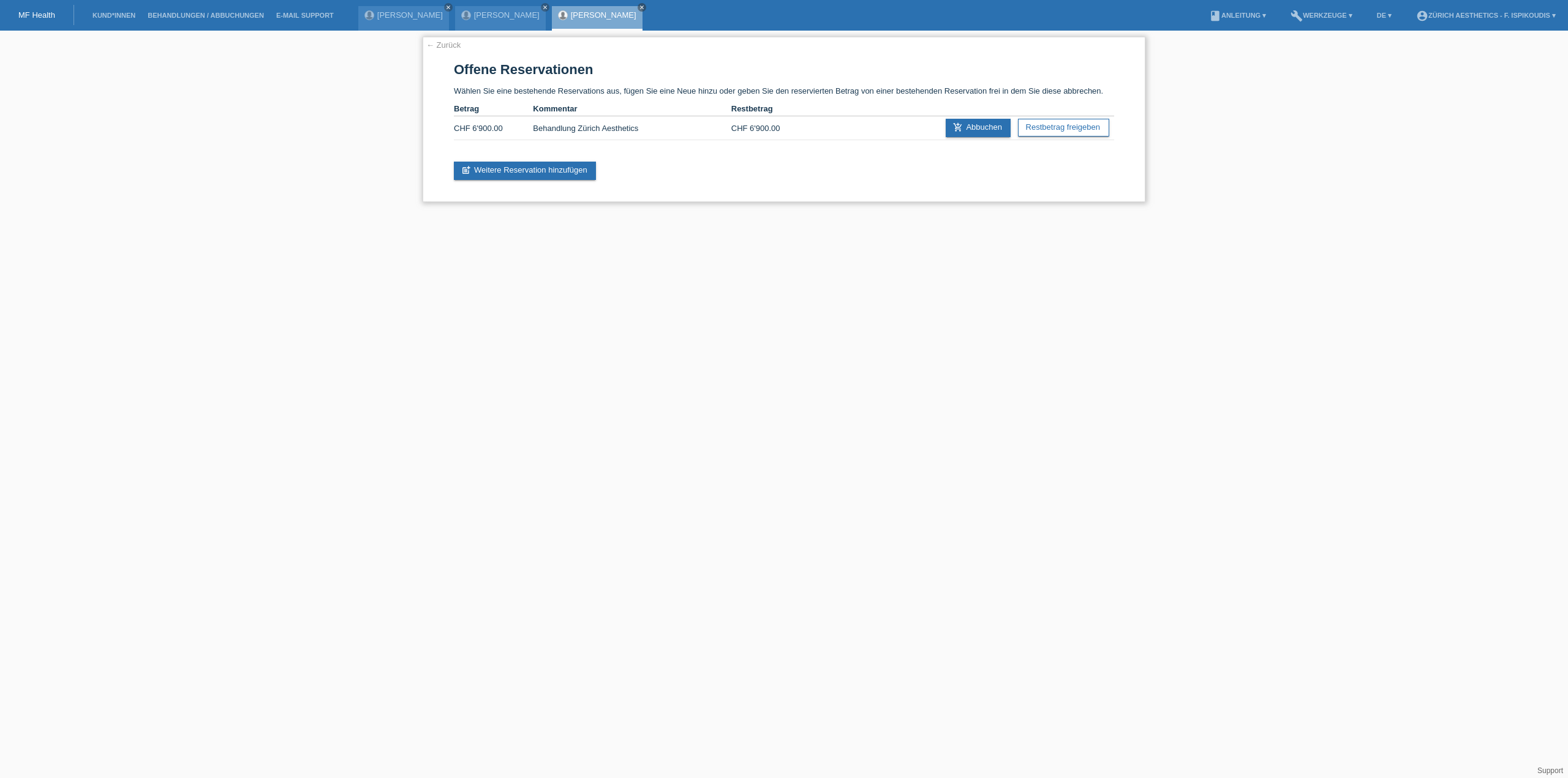
click at [460, 43] on link "← Zurück" at bounding box center [443, 45] width 34 height 9
click at [454, 46] on link "← Zurück" at bounding box center [443, 45] width 34 height 9
